Goal: Transaction & Acquisition: Purchase product/service

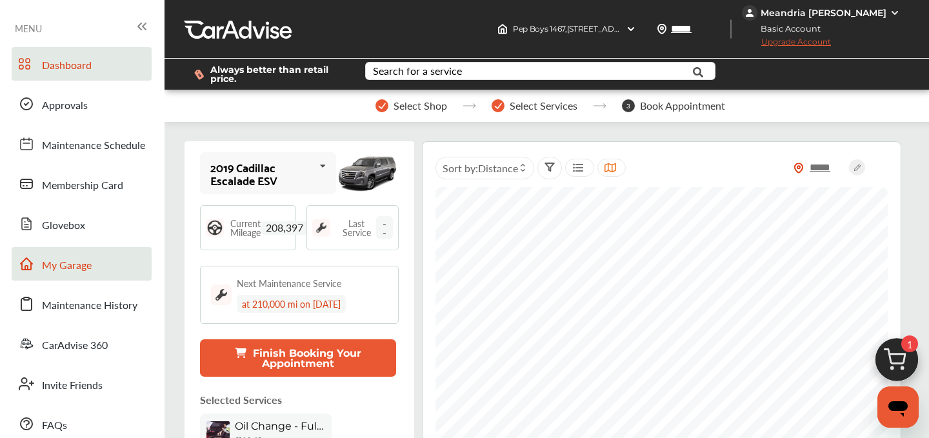
click at [68, 264] on span "My Garage" at bounding box center [67, 265] width 50 height 17
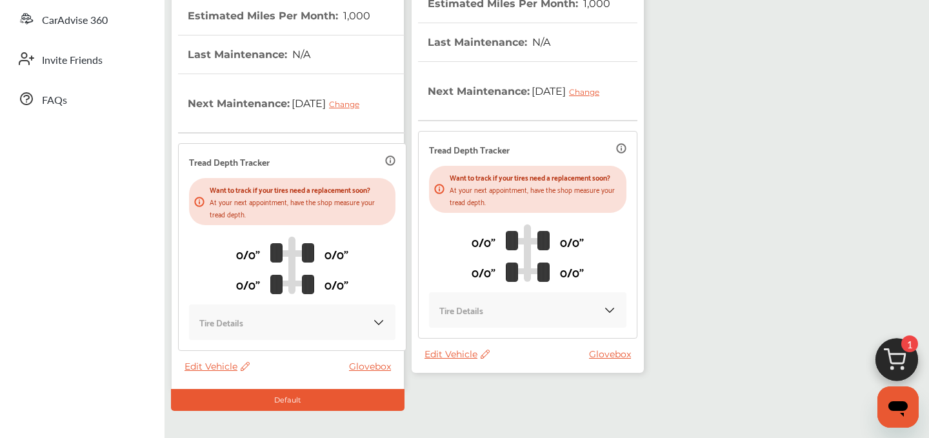
scroll to position [386, 0]
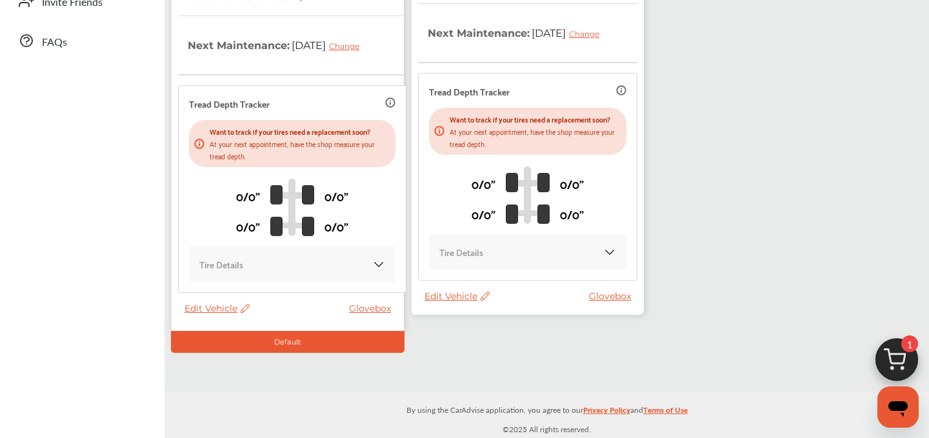
click at [441, 302] on span "Edit Vehicle" at bounding box center [457, 296] width 65 height 12
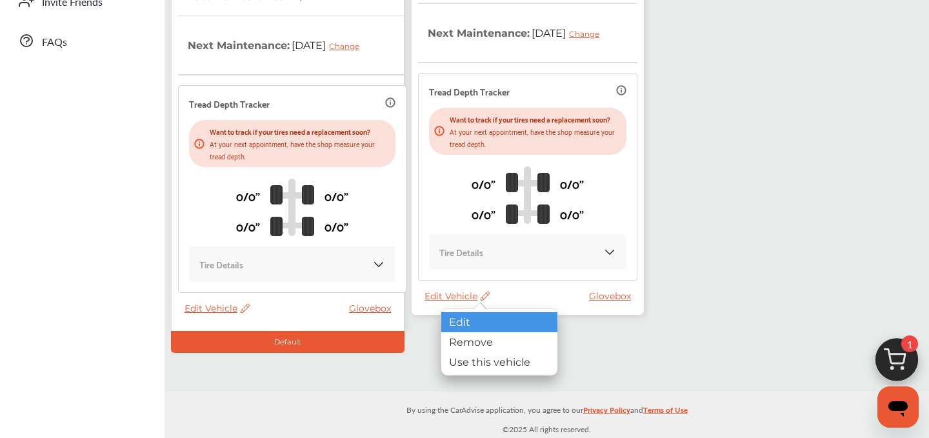
click at [488, 325] on div "Edit" at bounding box center [499, 322] width 116 height 20
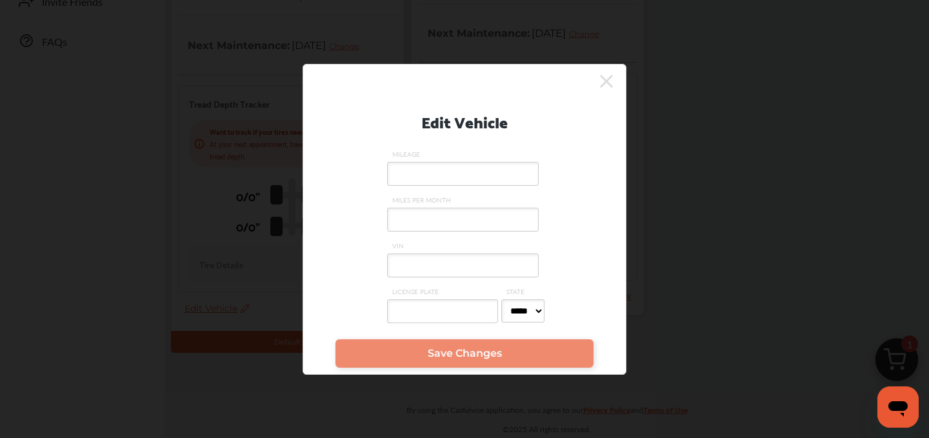
click at [405, 252] on label "VIN" at bounding box center [464, 264] width 155 height 46
click at [405, 254] on input "VIN" at bounding box center [463, 266] width 152 height 24
click at [405, 268] on input "VIN" at bounding box center [463, 266] width 152 height 24
paste input "**********"
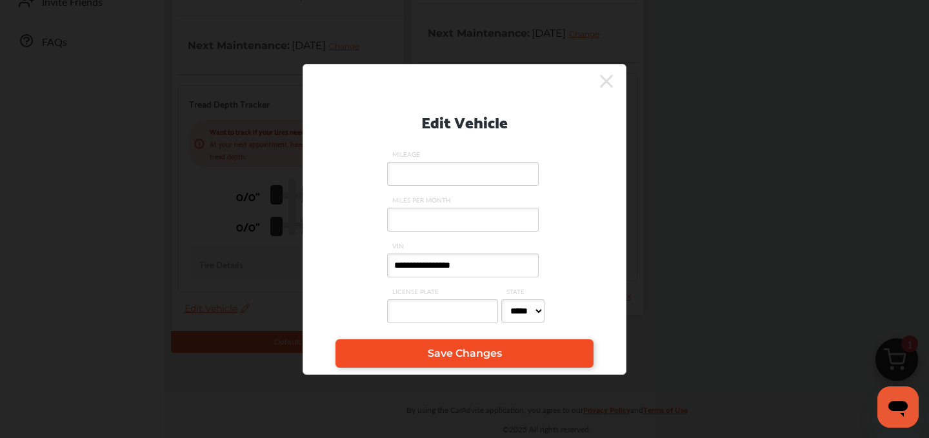
type input "**********"
click at [432, 348] on span "Save Changes" at bounding box center [465, 353] width 74 height 12
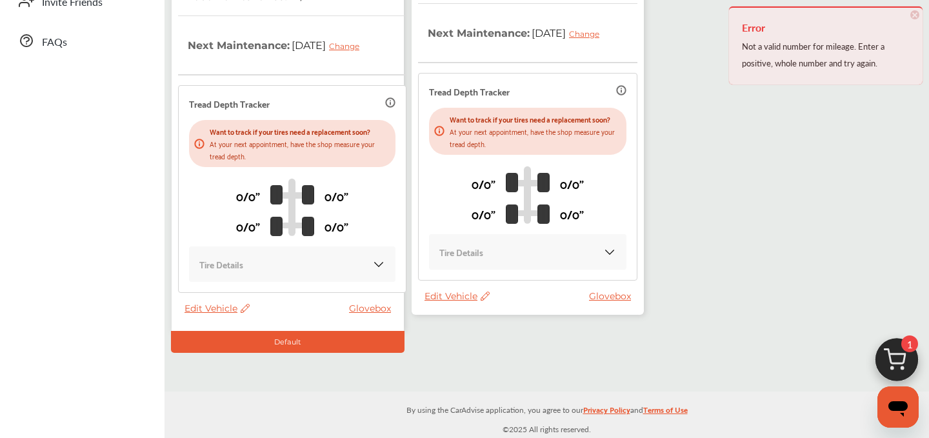
click at [445, 302] on span "Edit Vehicle" at bounding box center [457, 296] width 65 height 12
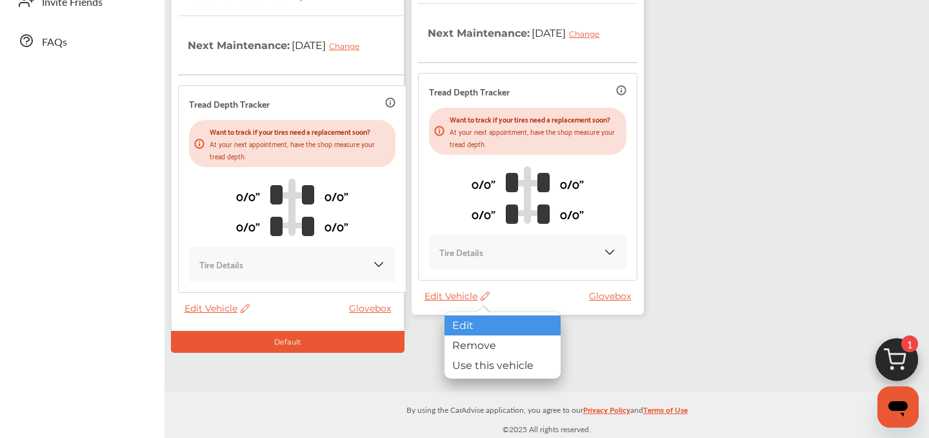
click at [474, 325] on div "Edit" at bounding box center [503, 326] width 116 height 20
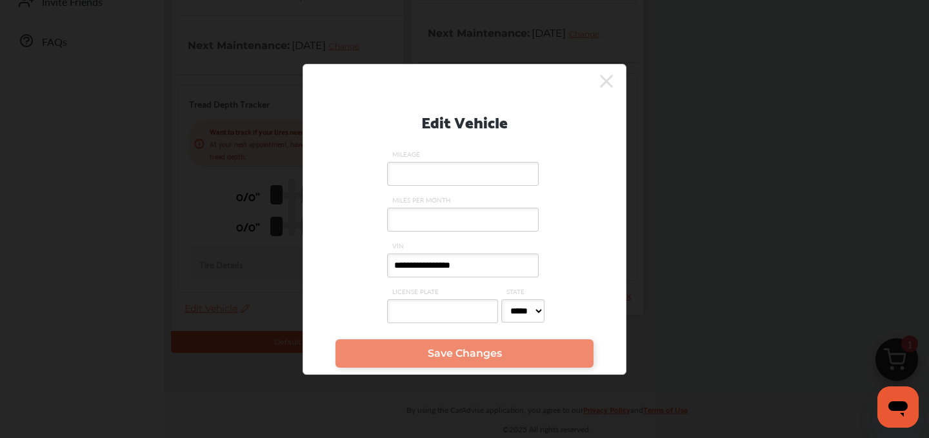
click at [416, 171] on input "MILEAGE" at bounding box center [463, 174] width 152 height 24
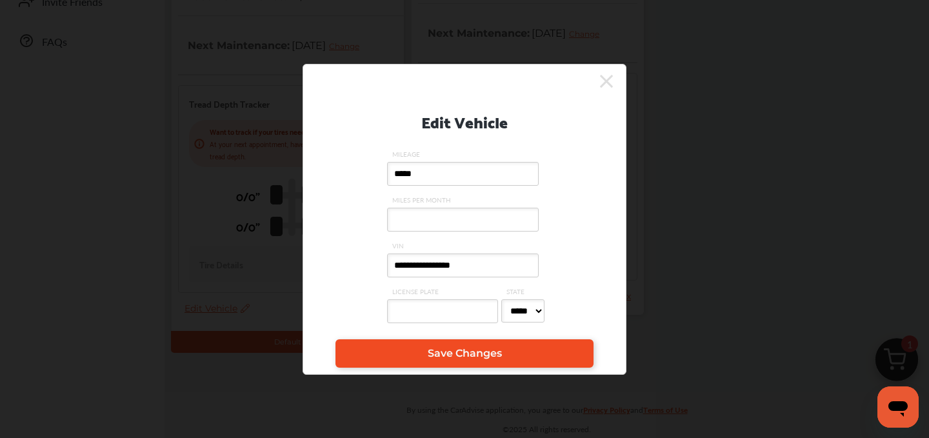
type input "*****"
click at [445, 365] on link "Save Changes" at bounding box center [465, 353] width 258 height 28
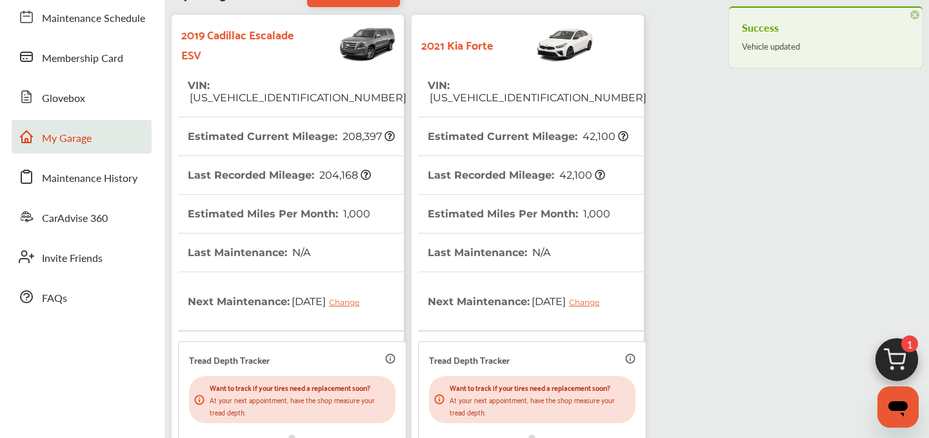
scroll to position [0, 0]
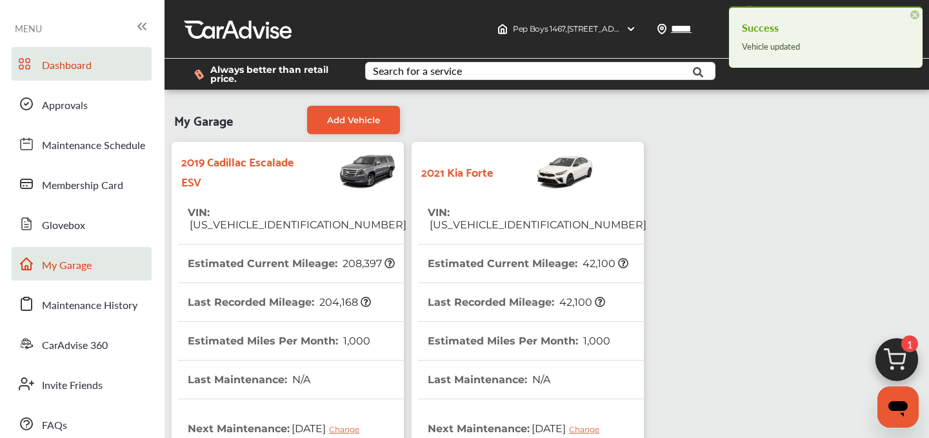
click at [71, 72] on span "Dashboard" at bounding box center [67, 65] width 50 height 17
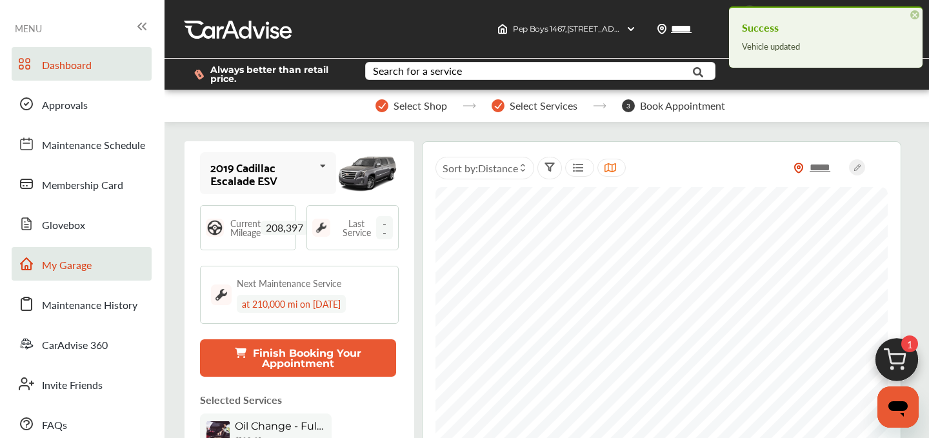
click at [102, 261] on link "My Garage" at bounding box center [82, 264] width 140 height 34
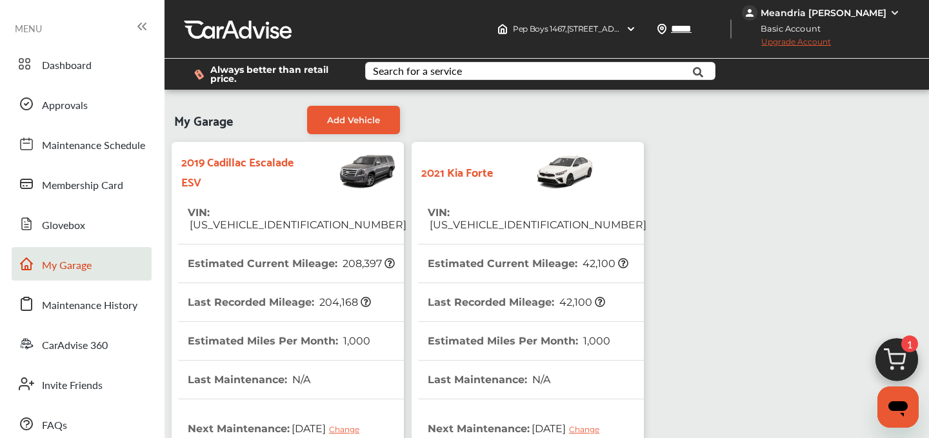
scroll to position [386, 0]
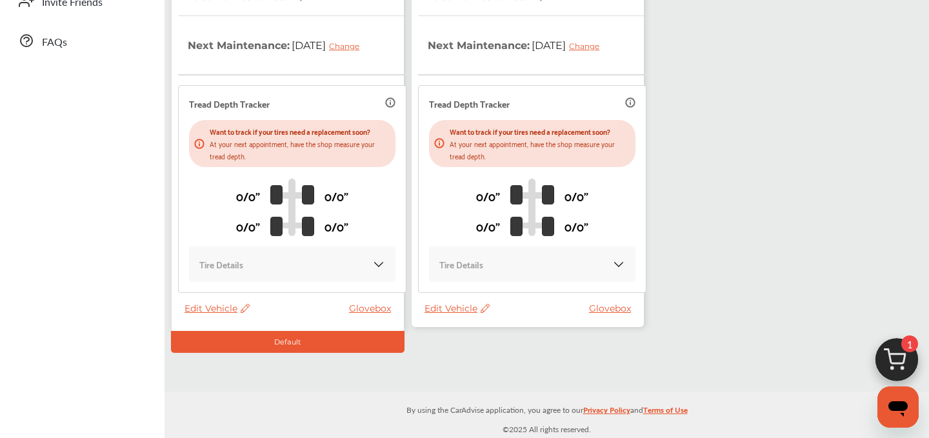
click at [438, 303] on span "Edit Vehicle" at bounding box center [457, 309] width 65 height 12
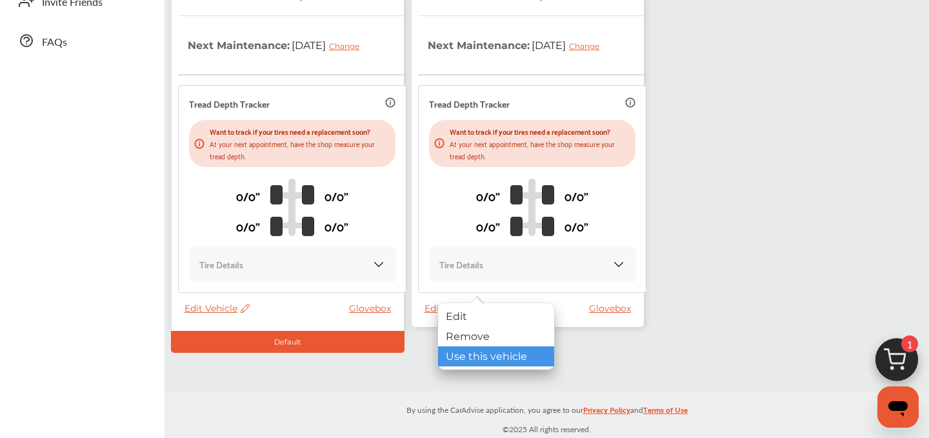
click at [454, 357] on div "Use this vehicle" at bounding box center [496, 356] width 116 height 20
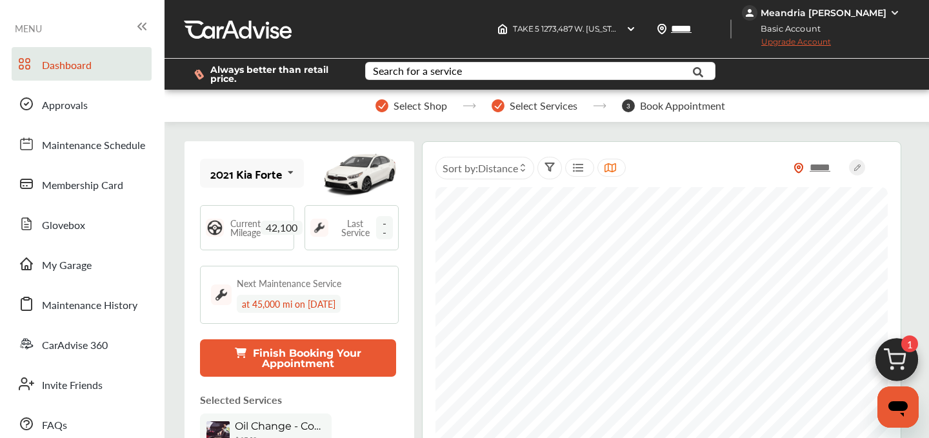
click at [892, 360] on img at bounding box center [897, 363] width 62 height 62
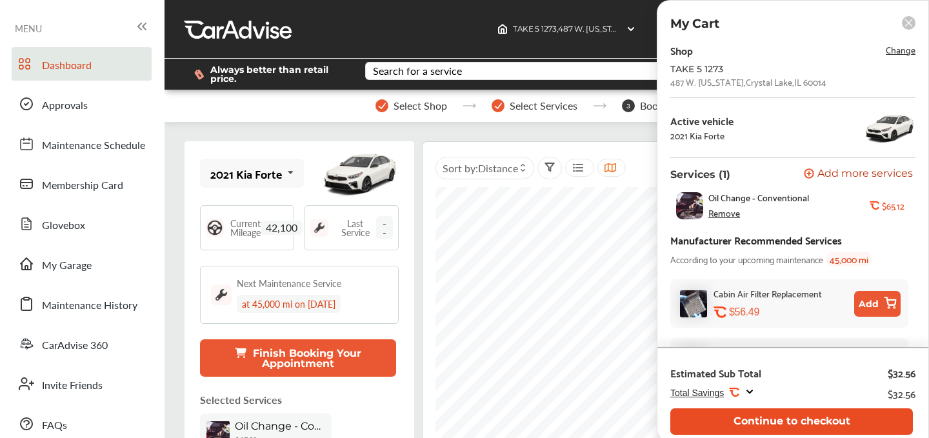
click at [787, 426] on button "Continue to checkout" at bounding box center [791, 421] width 243 height 26
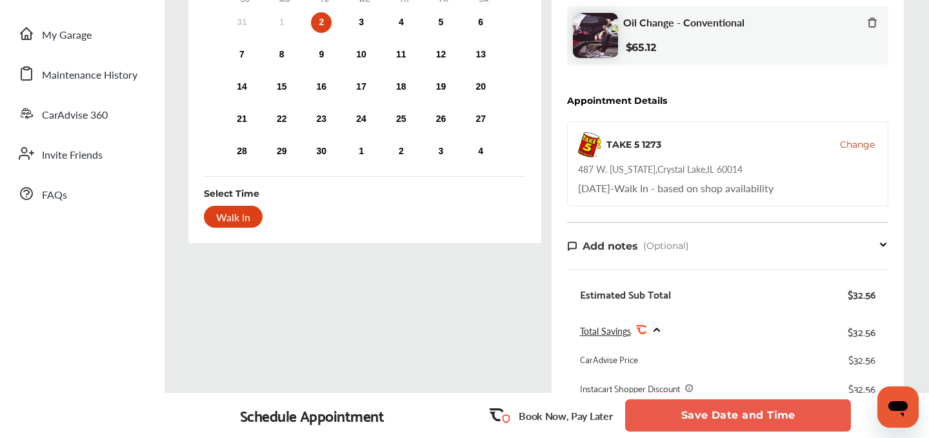
scroll to position [252, 0]
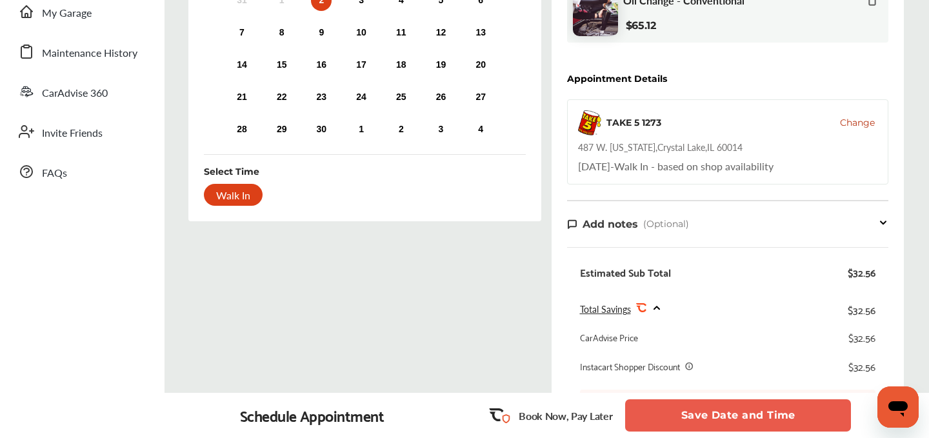
click at [224, 192] on div "Walk In" at bounding box center [233, 195] width 59 height 22
click at [218, 201] on div "Walk In" at bounding box center [233, 195] width 59 height 22
click at [697, 412] on button "Save Date and Time" at bounding box center [738, 415] width 226 height 32
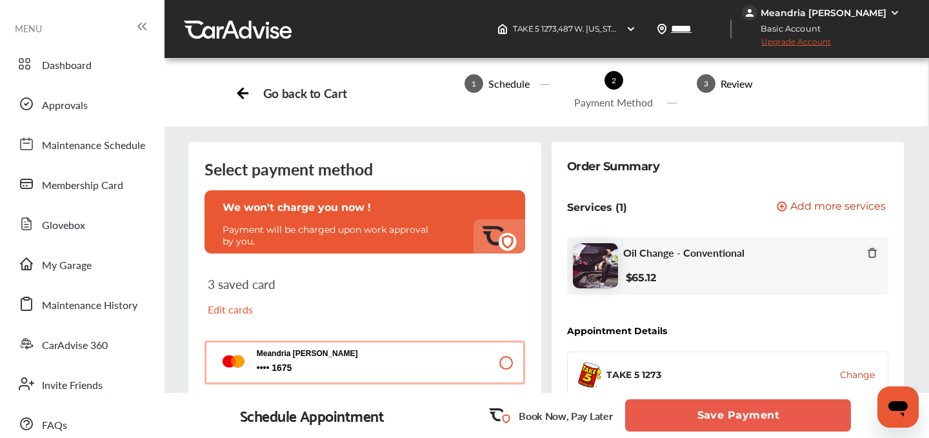
click at [710, 409] on button "Save Payment" at bounding box center [738, 415] width 226 height 32
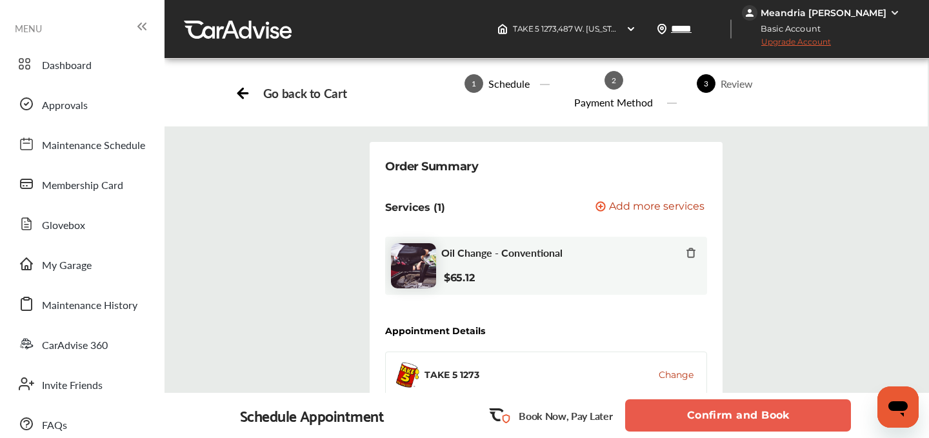
click at [710, 407] on button "Confirm and Book" at bounding box center [738, 415] width 226 height 32
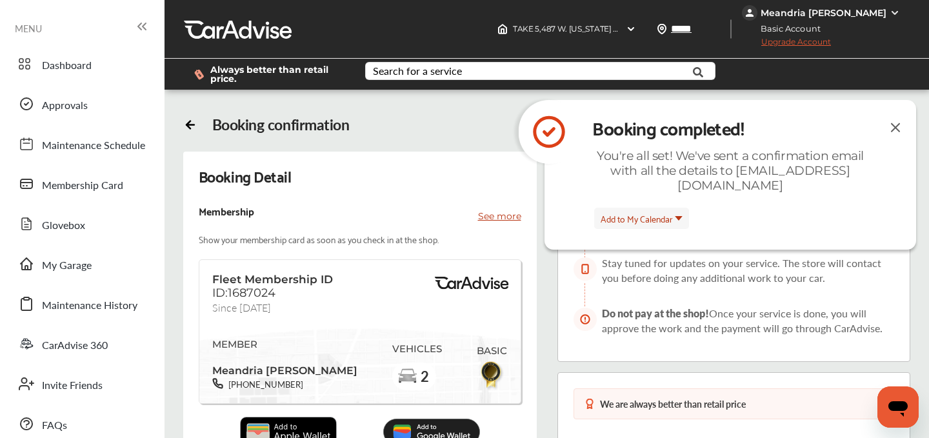
click at [892, 132] on img at bounding box center [895, 127] width 15 height 16
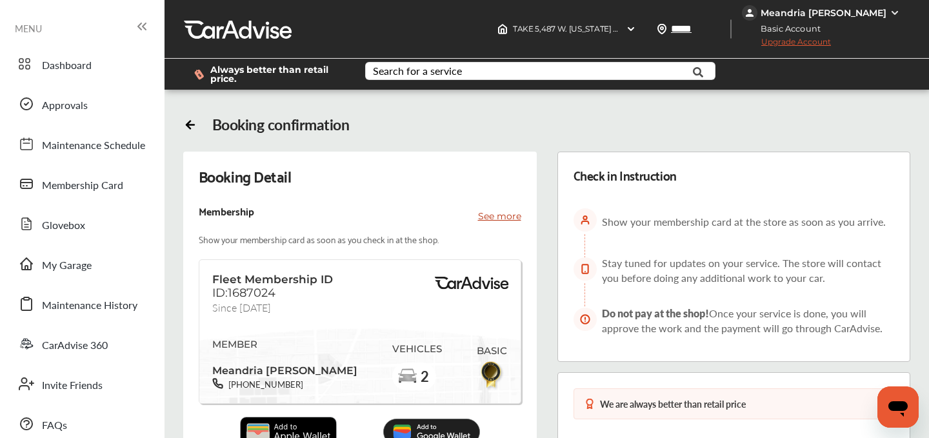
click at [842, 12] on div "Meandria [PERSON_NAME]" at bounding box center [824, 13] width 126 height 12
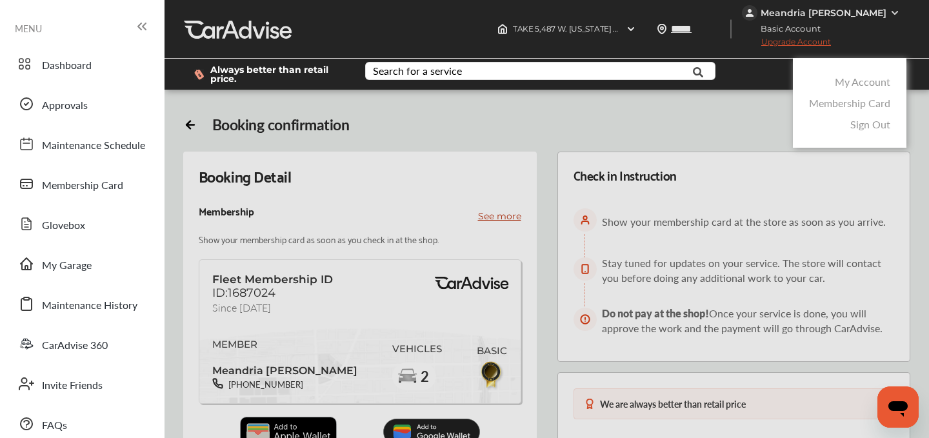
click at [844, 85] on link "My Account" at bounding box center [862, 81] width 55 height 15
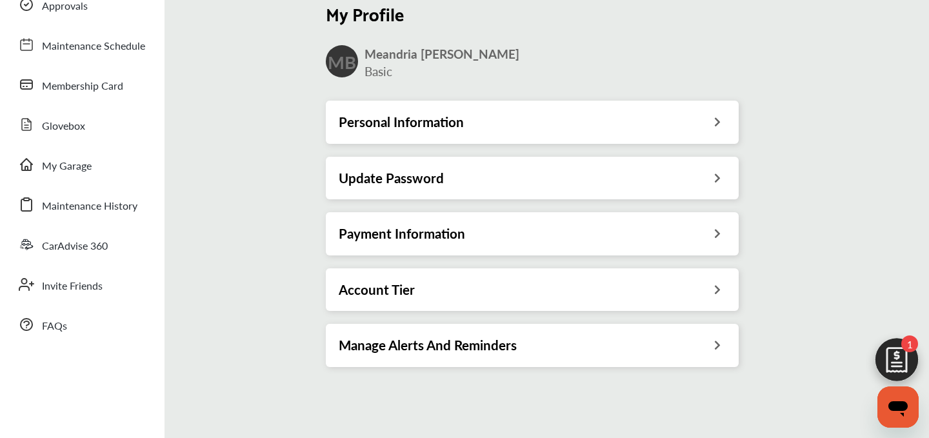
scroll to position [117, 0]
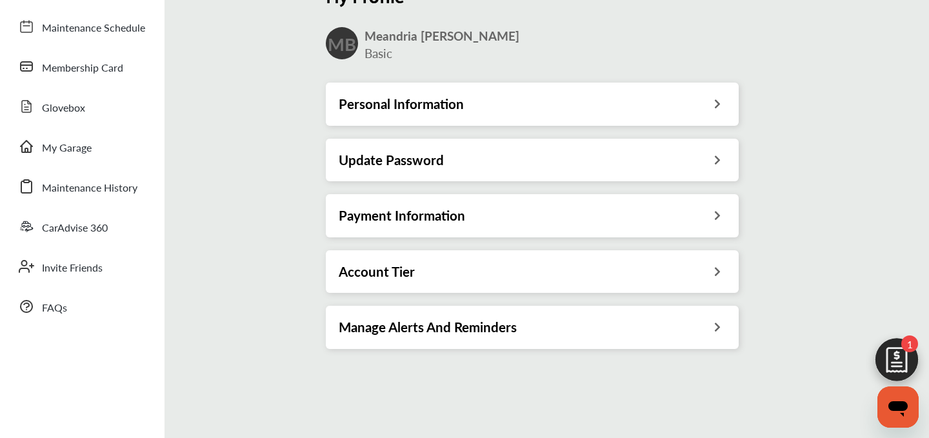
click at [392, 221] on h3 "Payment Information" at bounding box center [402, 215] width 126 height 17
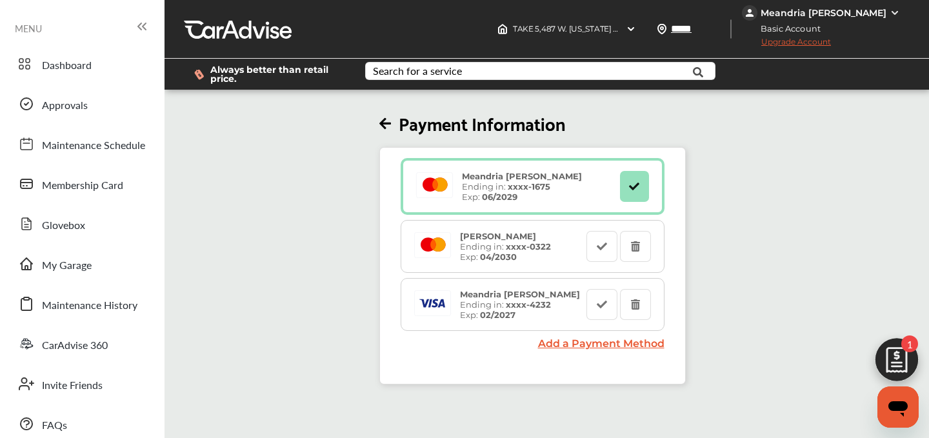
click at [831, 37] on span "Upgrade Account" at bounding box center [786, 45] width 89 height 16
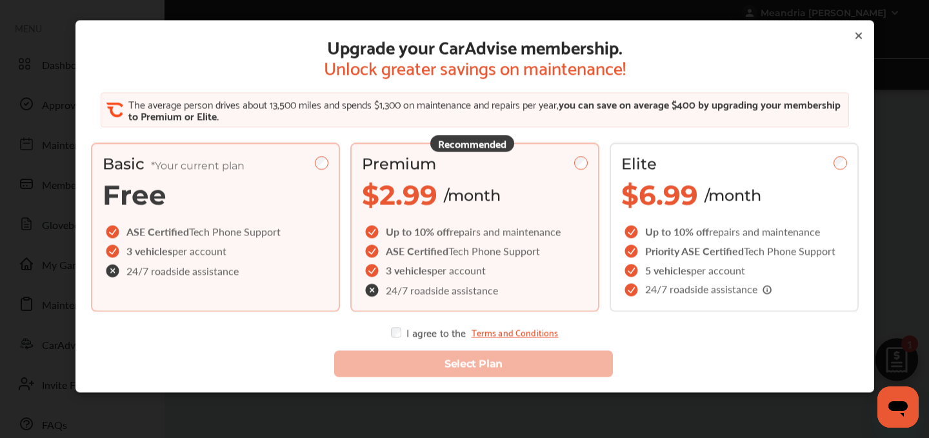
click at [589, 157] on div "Recommended Premium $2.99 /month Up to 10% off repairs and maintenance ASE Cert…" at bounding box center [474, 227] width 249 height 169
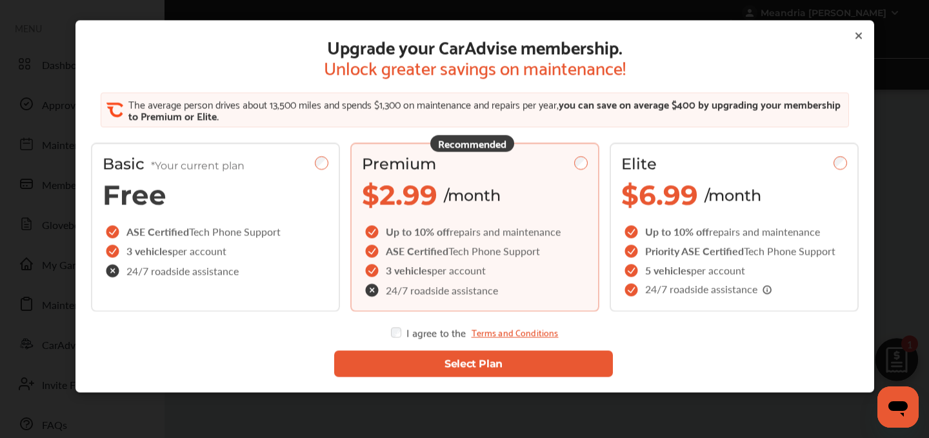
click at [477, 357] on button "Select Plan" at bounding box center [473, 363] width 279 height 26
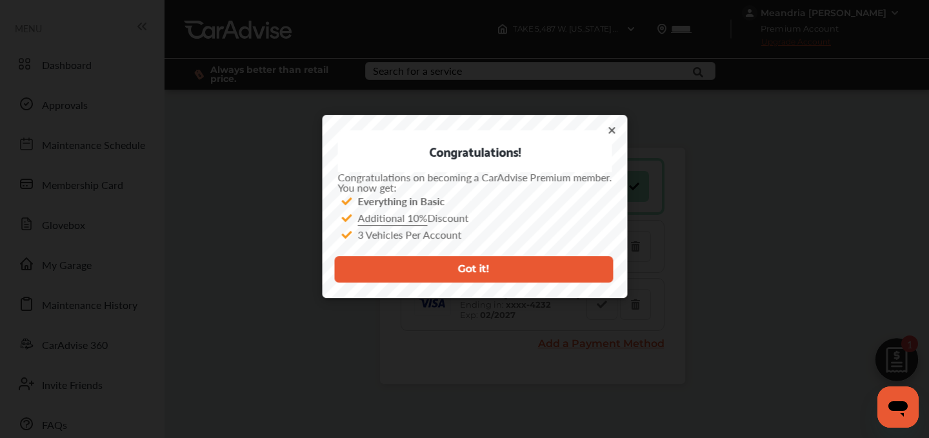
click at [607, 127] on icon at bounding box center [612, 130] width 10 height 10
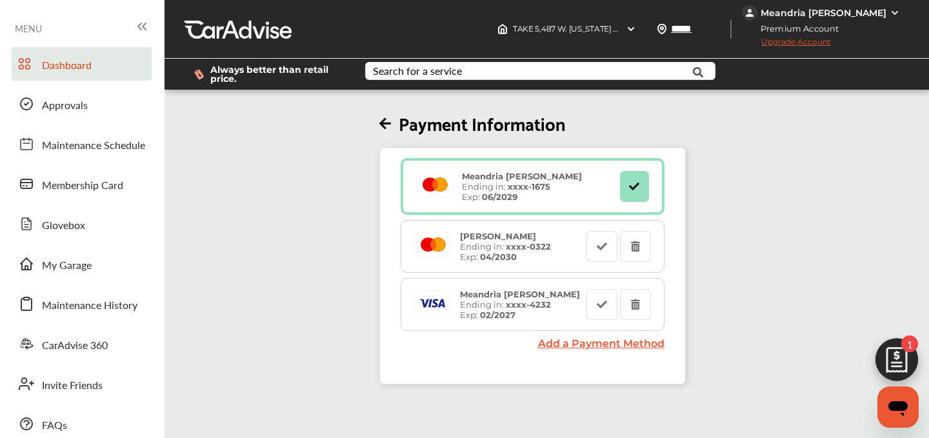
click at [14, 49] on link "Dashboard" at bounding box center [82, 64] width 140 height 34
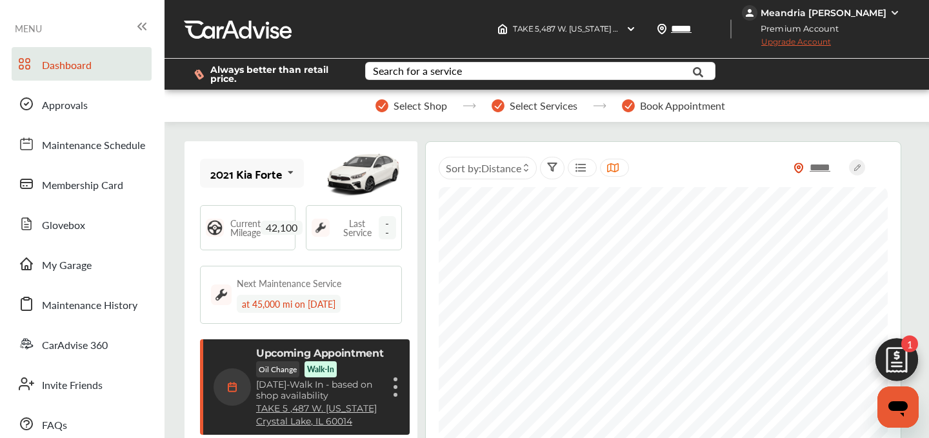
click at [794, 55] on div "Always better than retail price. Search for a service Search for... All Common …" at bounding box center [547, 74] width 726 height 52
click at [821, 41] on span "Upgrade Account" at bounding box center [786, 45] width 89 height 16
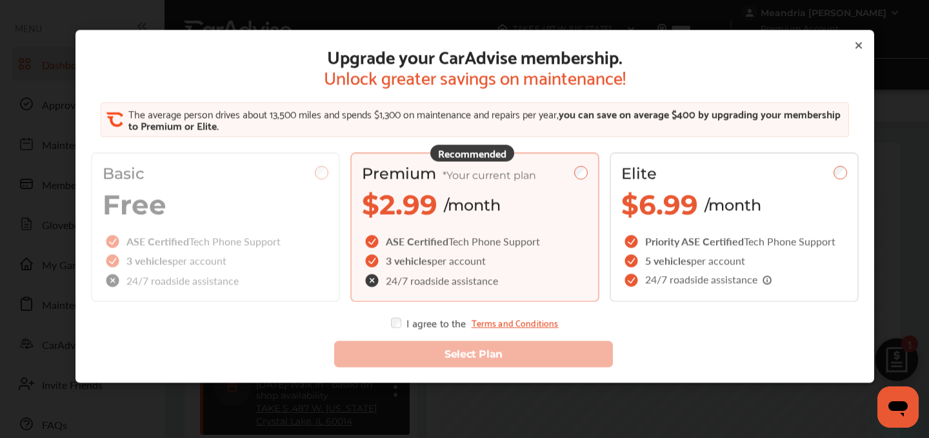
click at [861, 48] on icon at bounding box center [858, 45] width 5 height 5
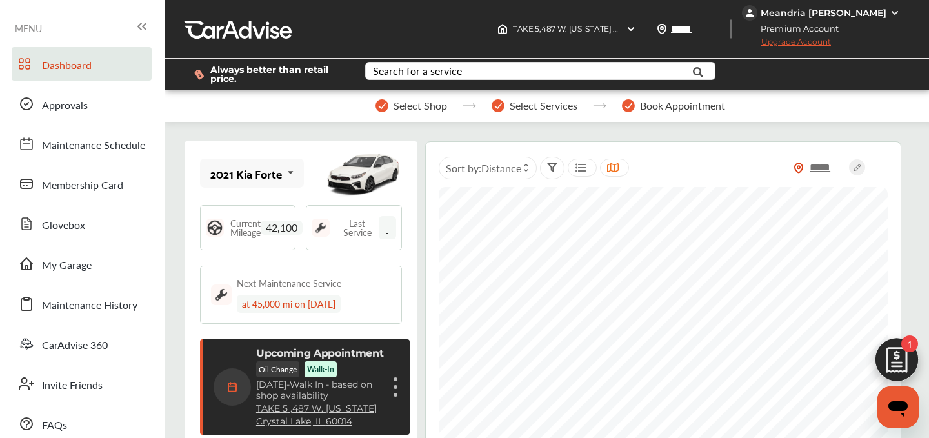
click at [834, 35] on div "Premium Account Upgrade Account" at bounding box center [822, 37] width 161 height 32
click at [831, 37] on span "Upgrade Account" at bounding box center [786, 45] width 89 height 16
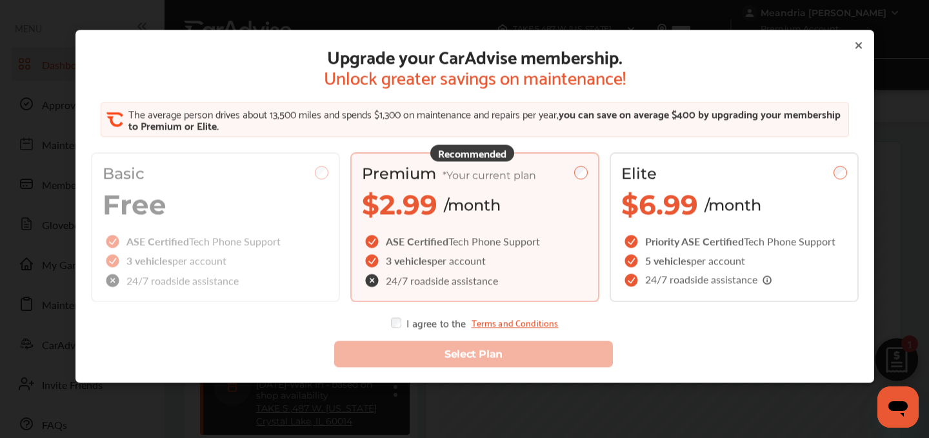
click at [857, 54] on div "Upgrade your CarAdvise membership. Unlock greater savings on maintenance! The a…" at bounding box center [475, 186] width 768 height 283
click at [854, 46] on icon at bounding box center [859, 45] width 10 height 10
